Goal: Navigation & Orientation: Find specific page/section

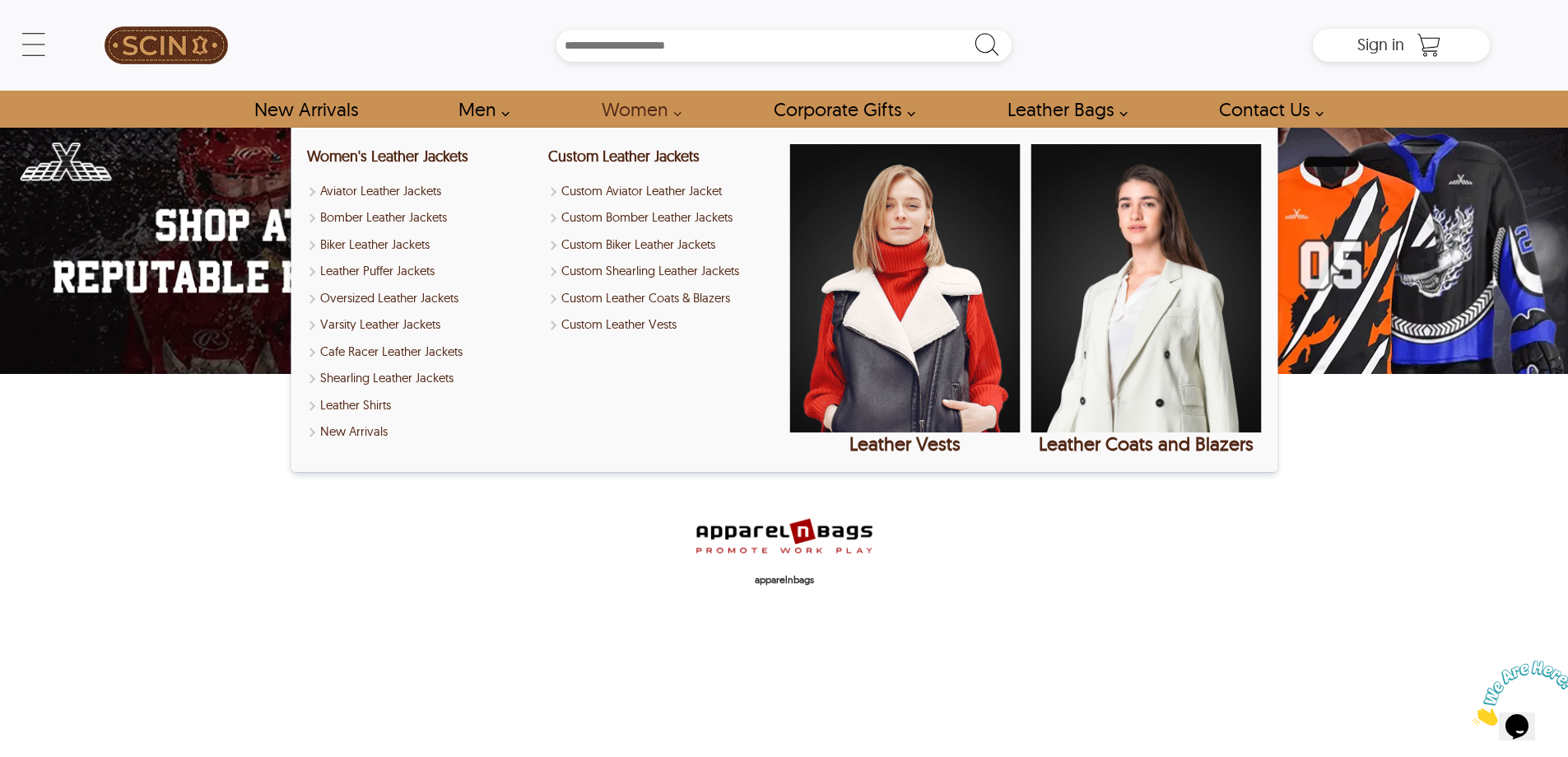
click at [972, 625] on div "apparelnbags" at bounding box center [784, 588] width 1234 height 150
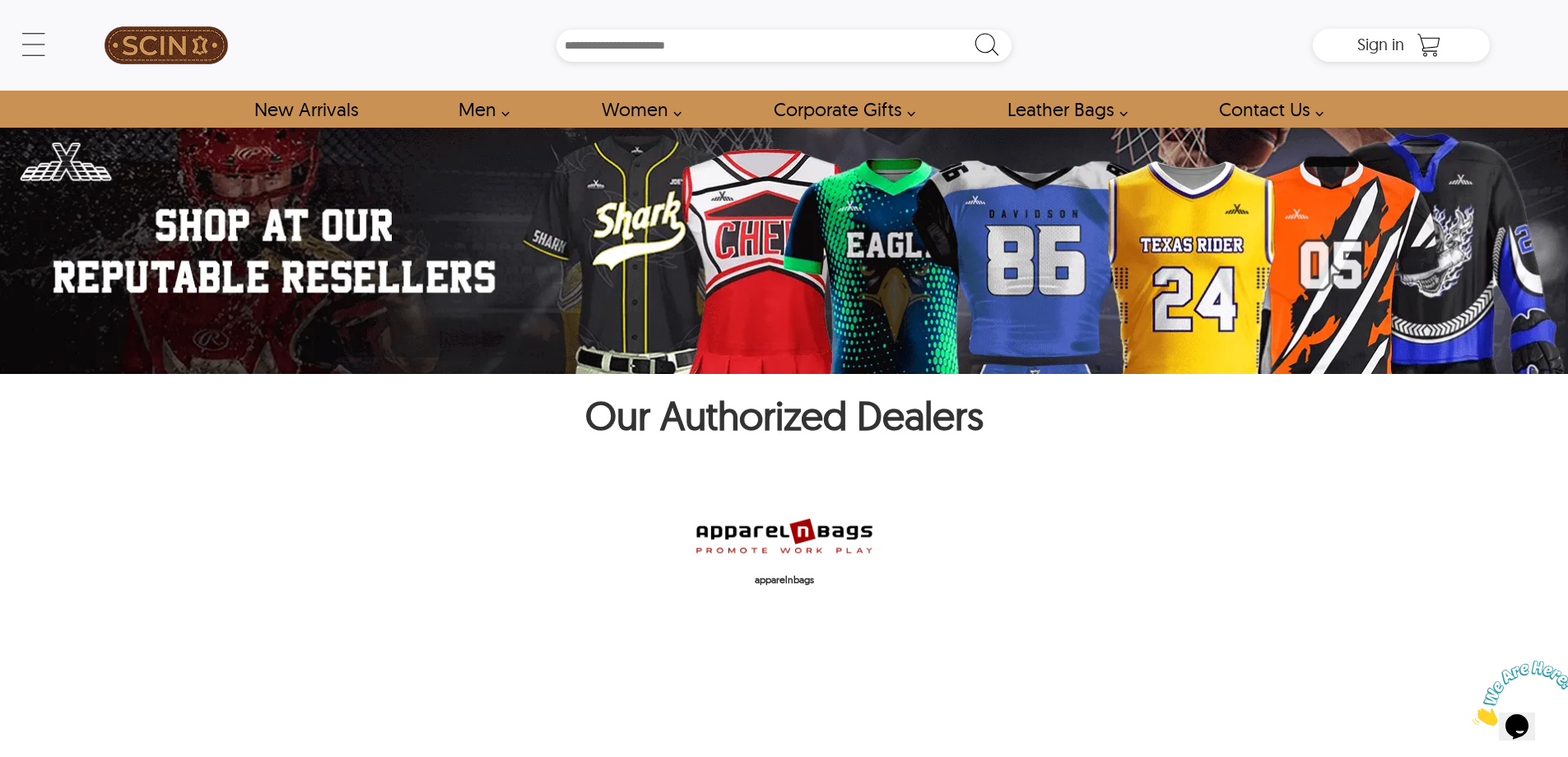
click at [1088, 558] on div "apparelnbags" at bounding box center [784, 588] width 1234 height 150
click at [783, 530] on img at bounding box center [784, 535] width 181 height 43
